Goal: Task Accomplishment & Management: Manage account settings

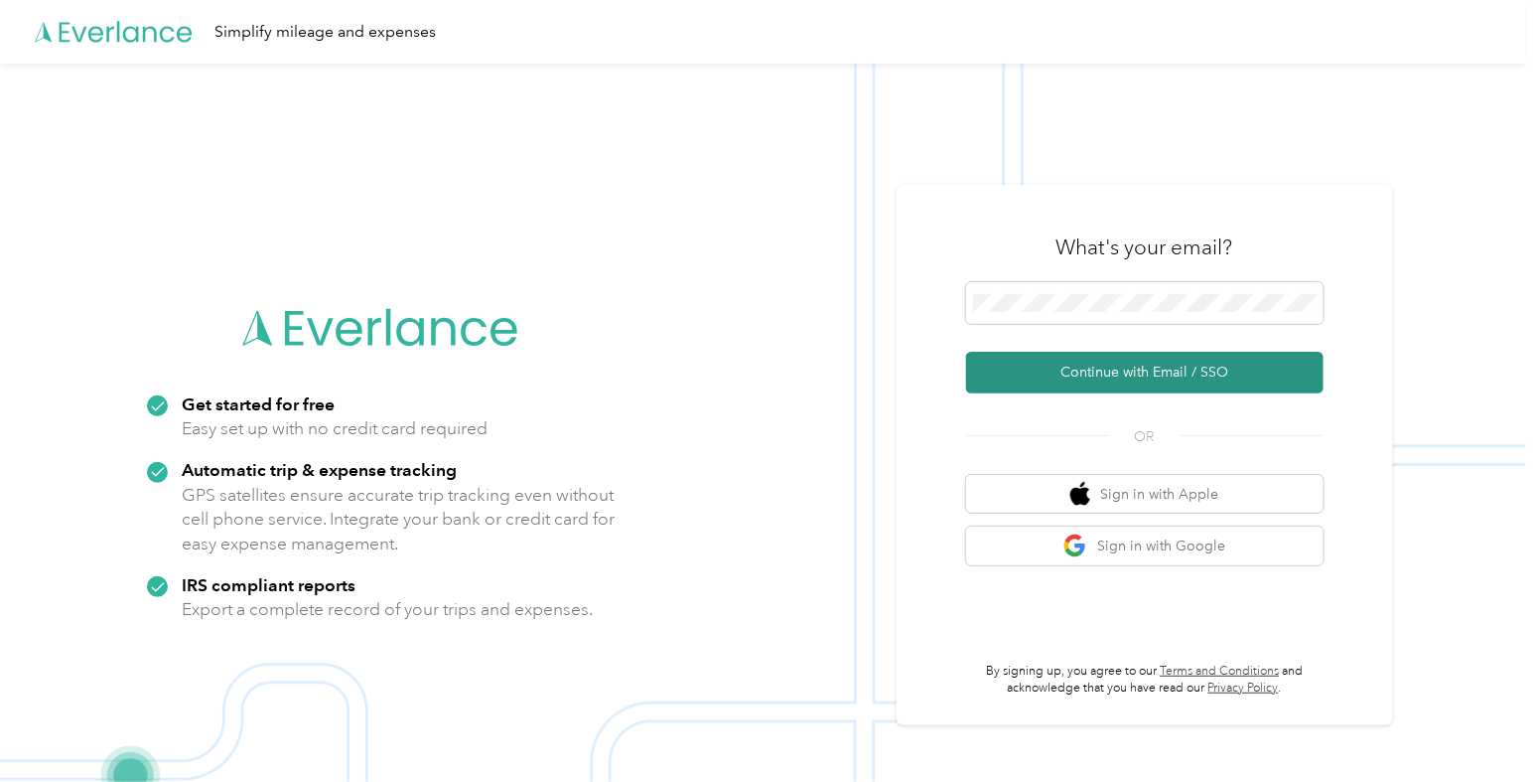
click at [1081, 368] on button "Continue with Email / SSO" at bounding box center [1145, 373] width 358 height 42
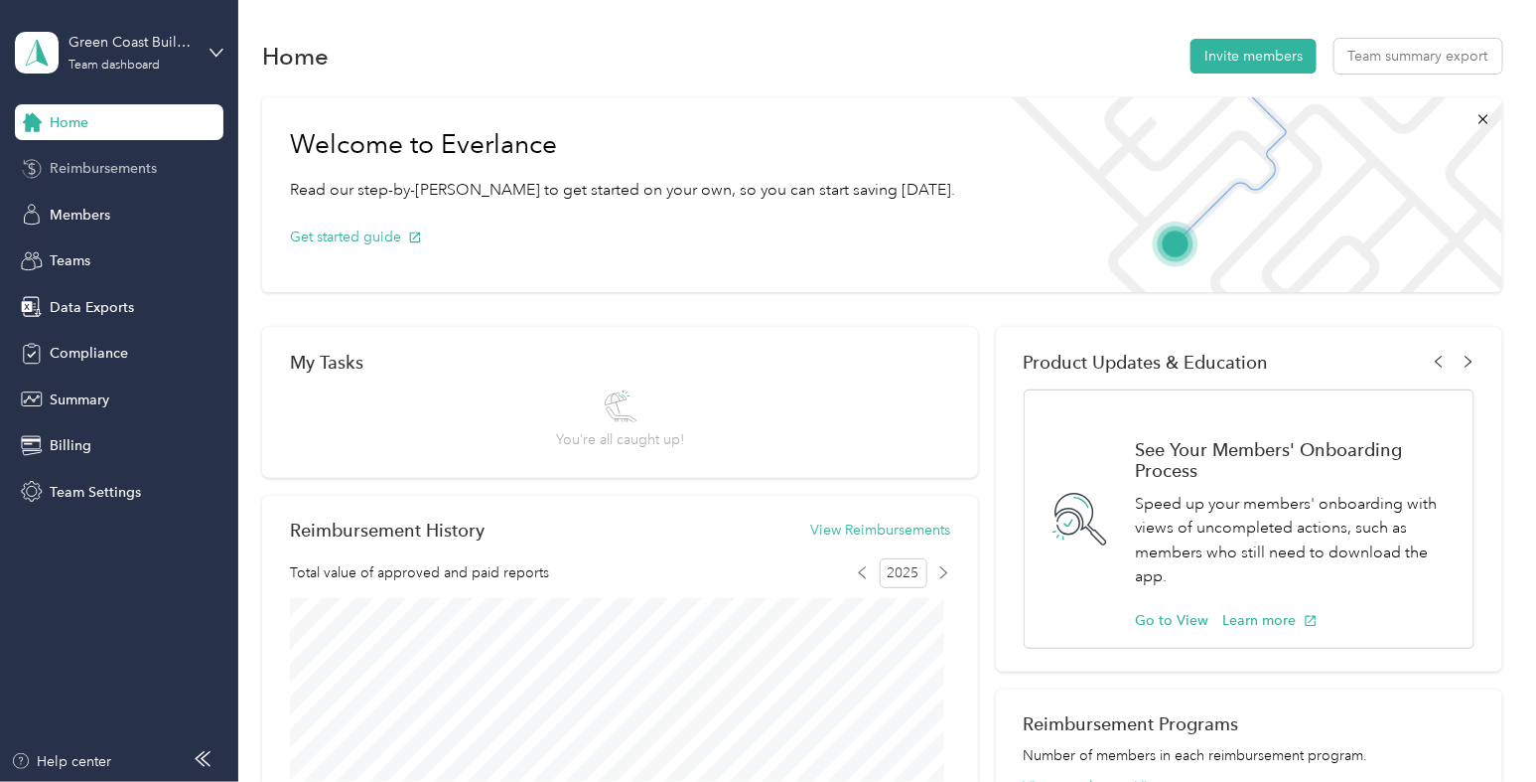
click at [93, 171] on span "Reimbursements" at bounding box center [103, 168] width 107 height 21
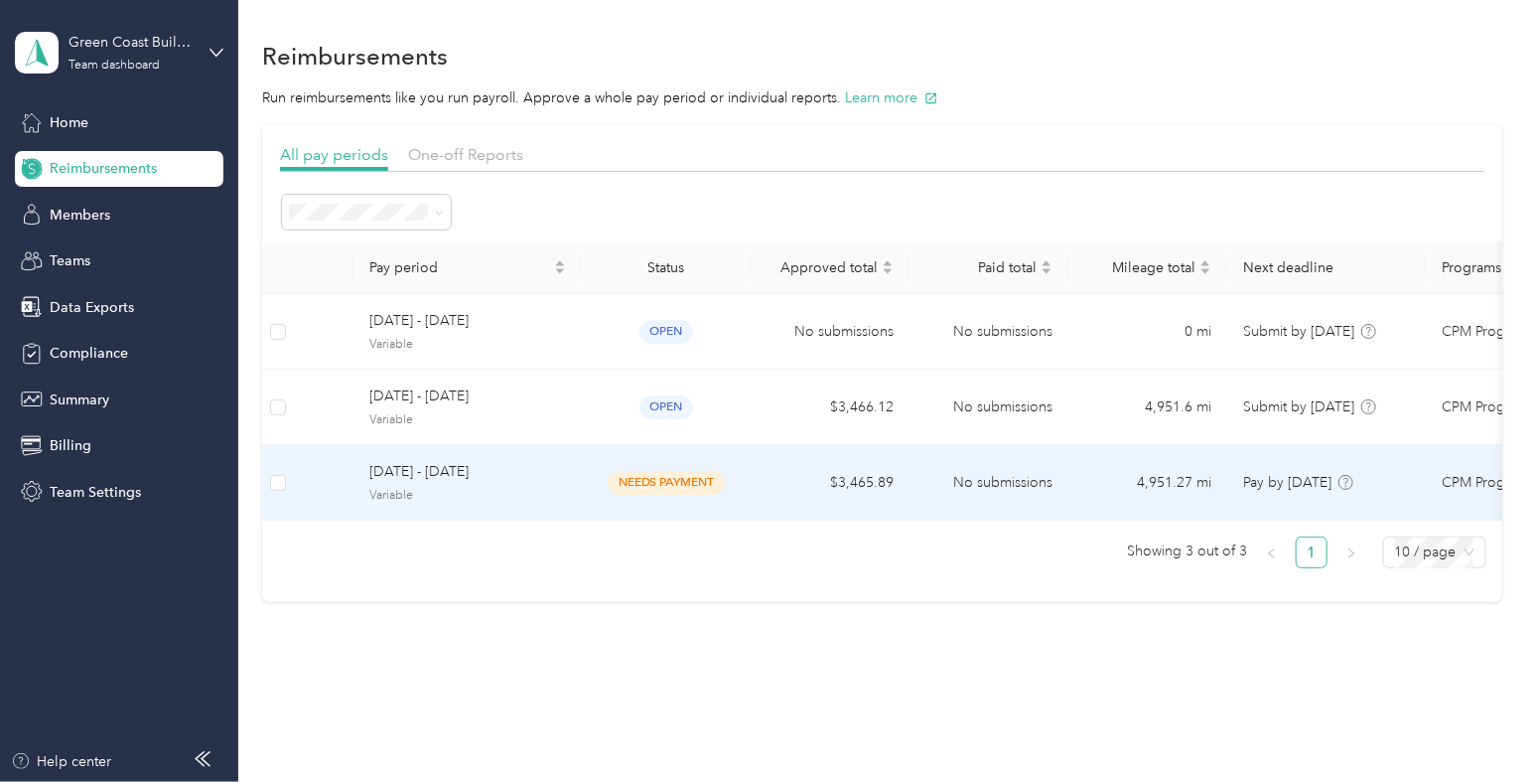
click at [540, 487] on span "Variable" at bounding box center [467, 496] width 197 height 18
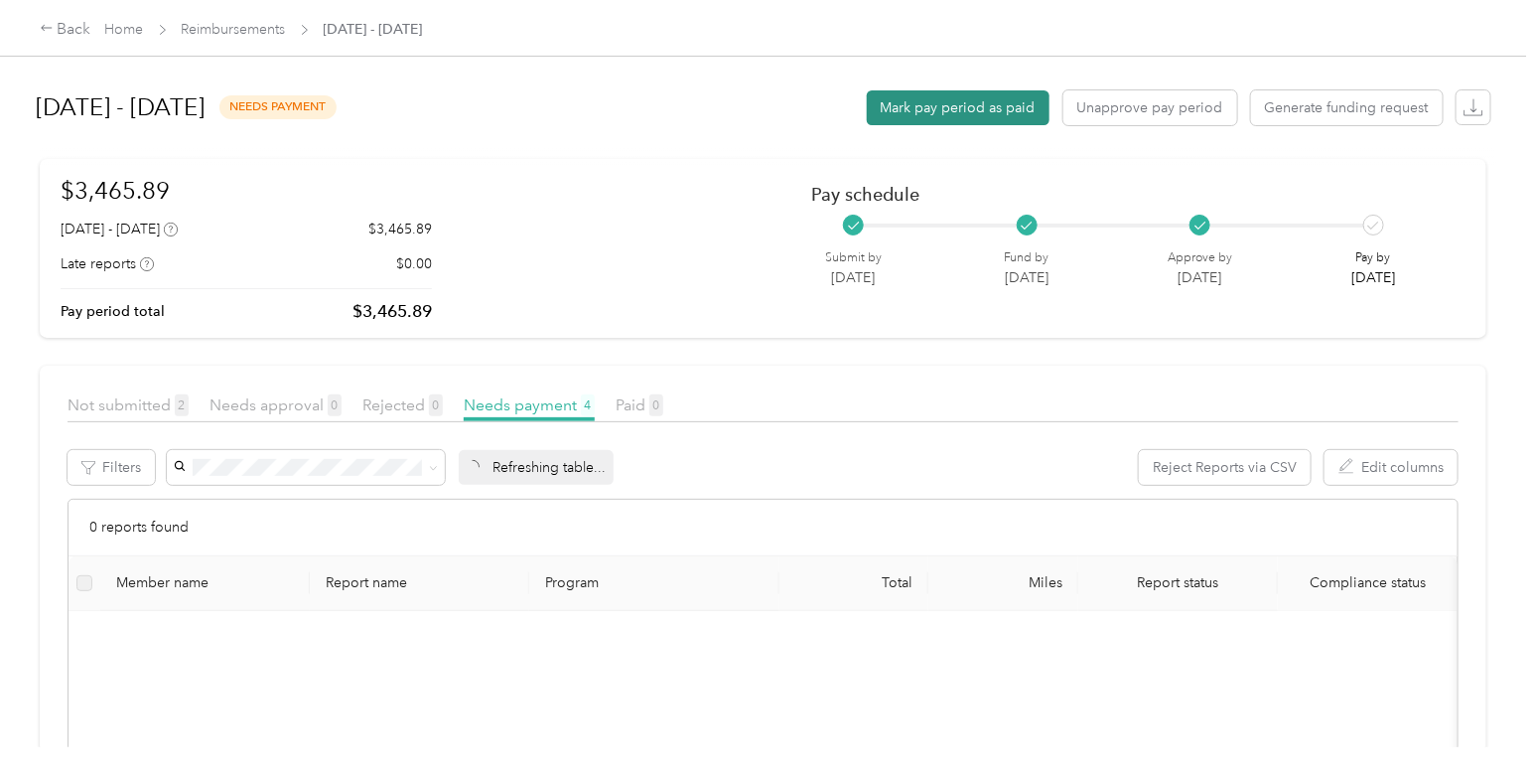
click at [1006, 106] on button "Mark pay period as paid" at bounding box center [958, 107] width 183 height 35
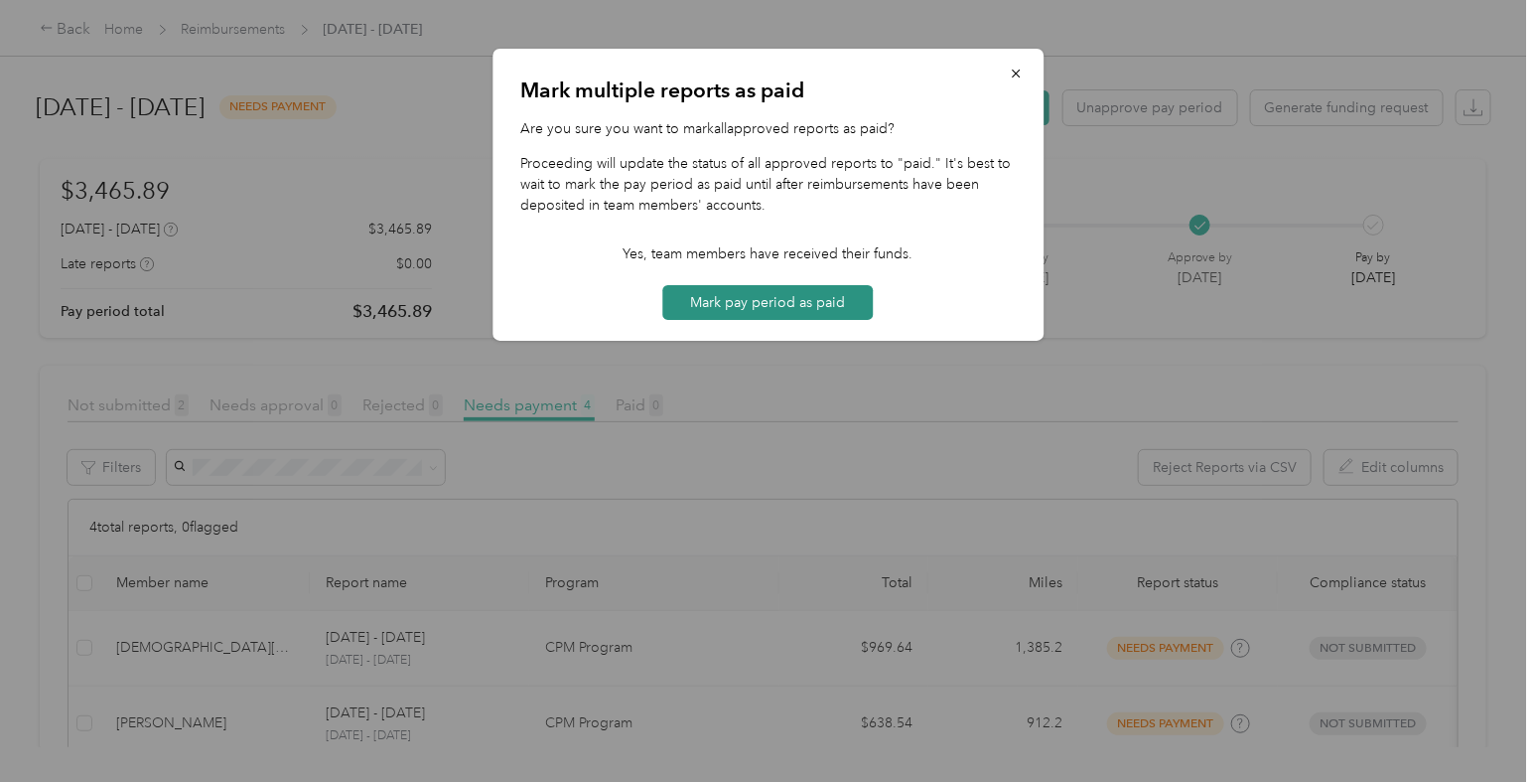
click at [824, 295] on button "Mark pay period as paid" at bounding box center [768, 302] width 211 height 35
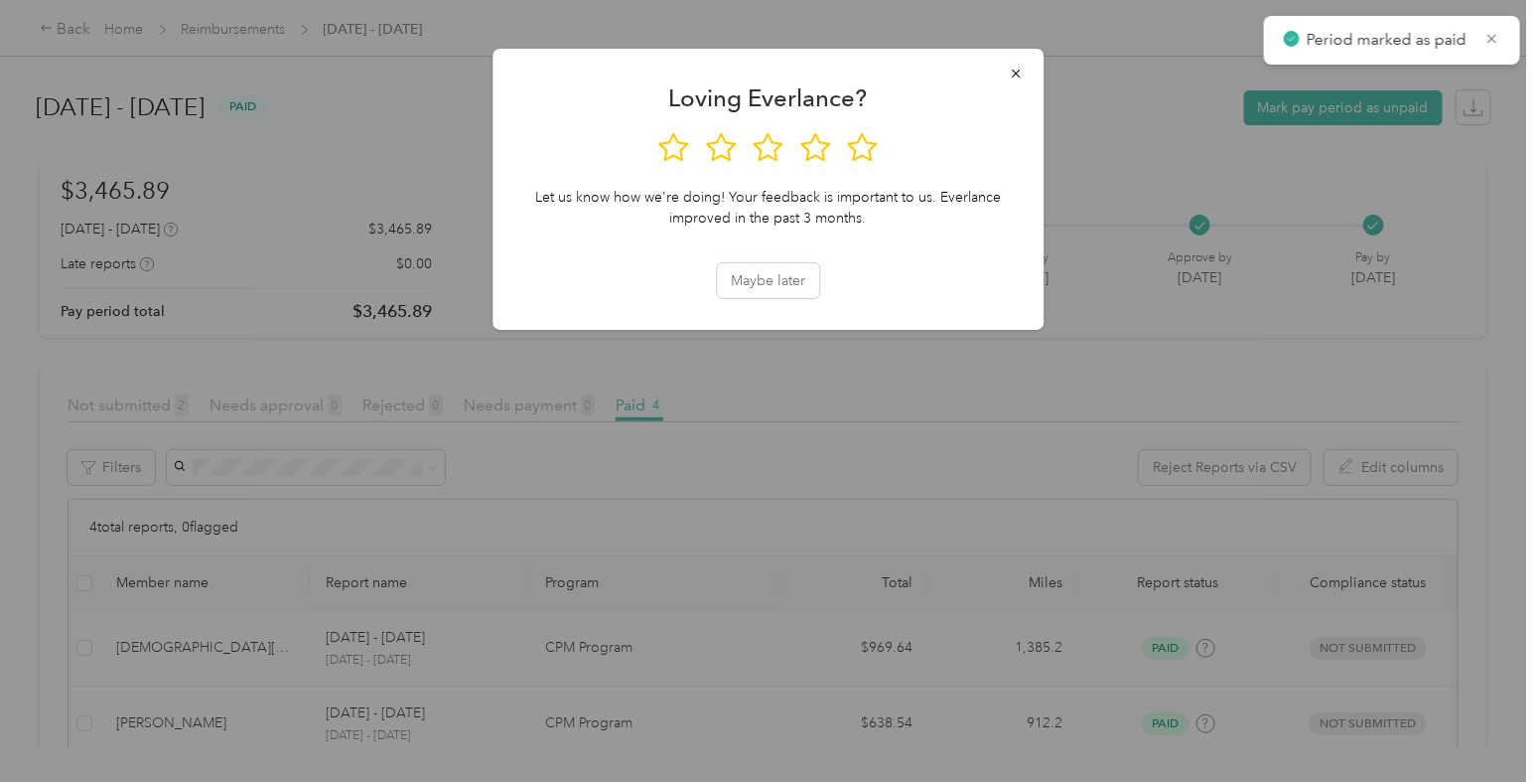
click at [237, 30] on div at bounding box center [768, 391] width 1536 height 782
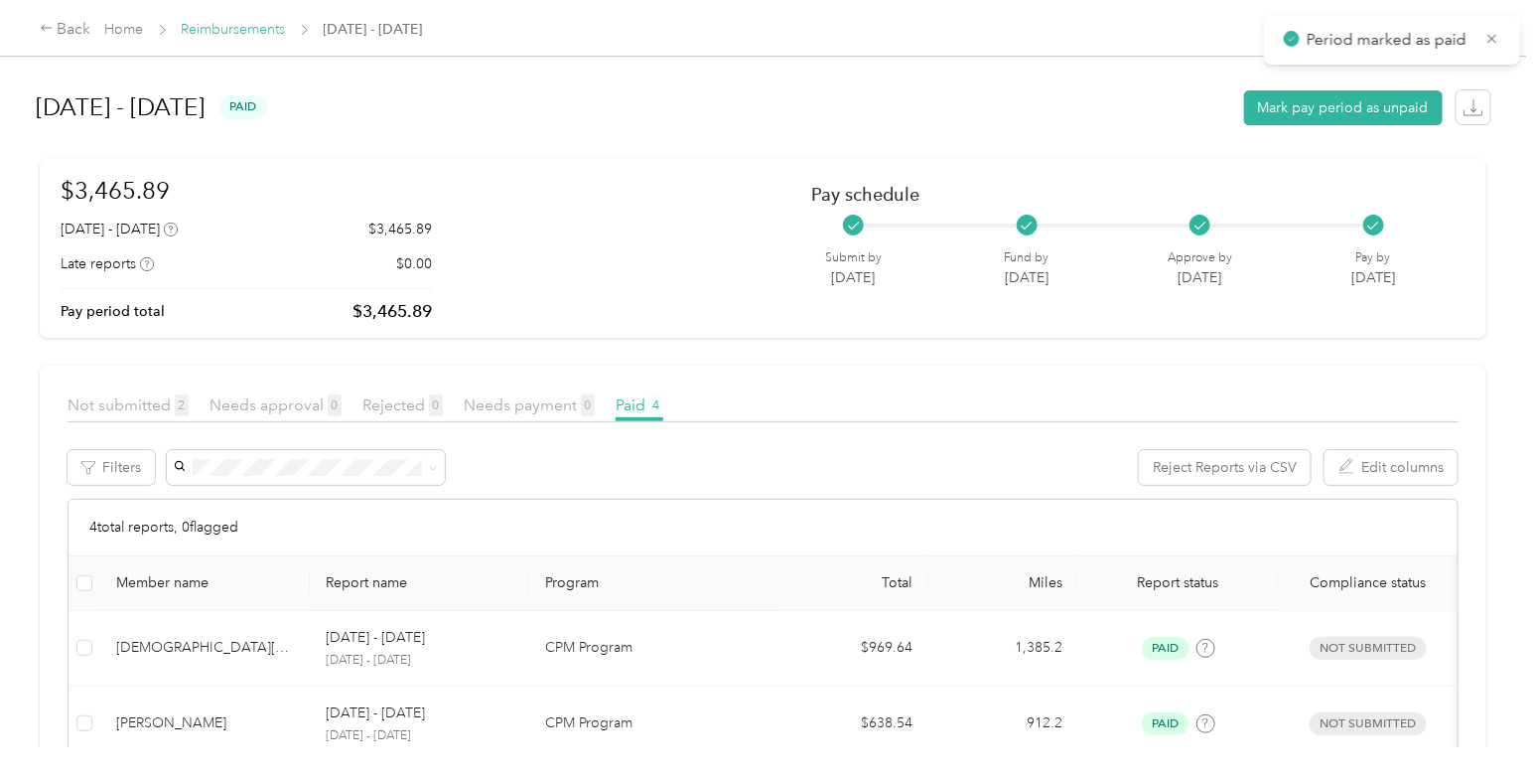
click at [237, 28] on link "Reimbursements" at bounding box center [234, 29] width 104 height 17
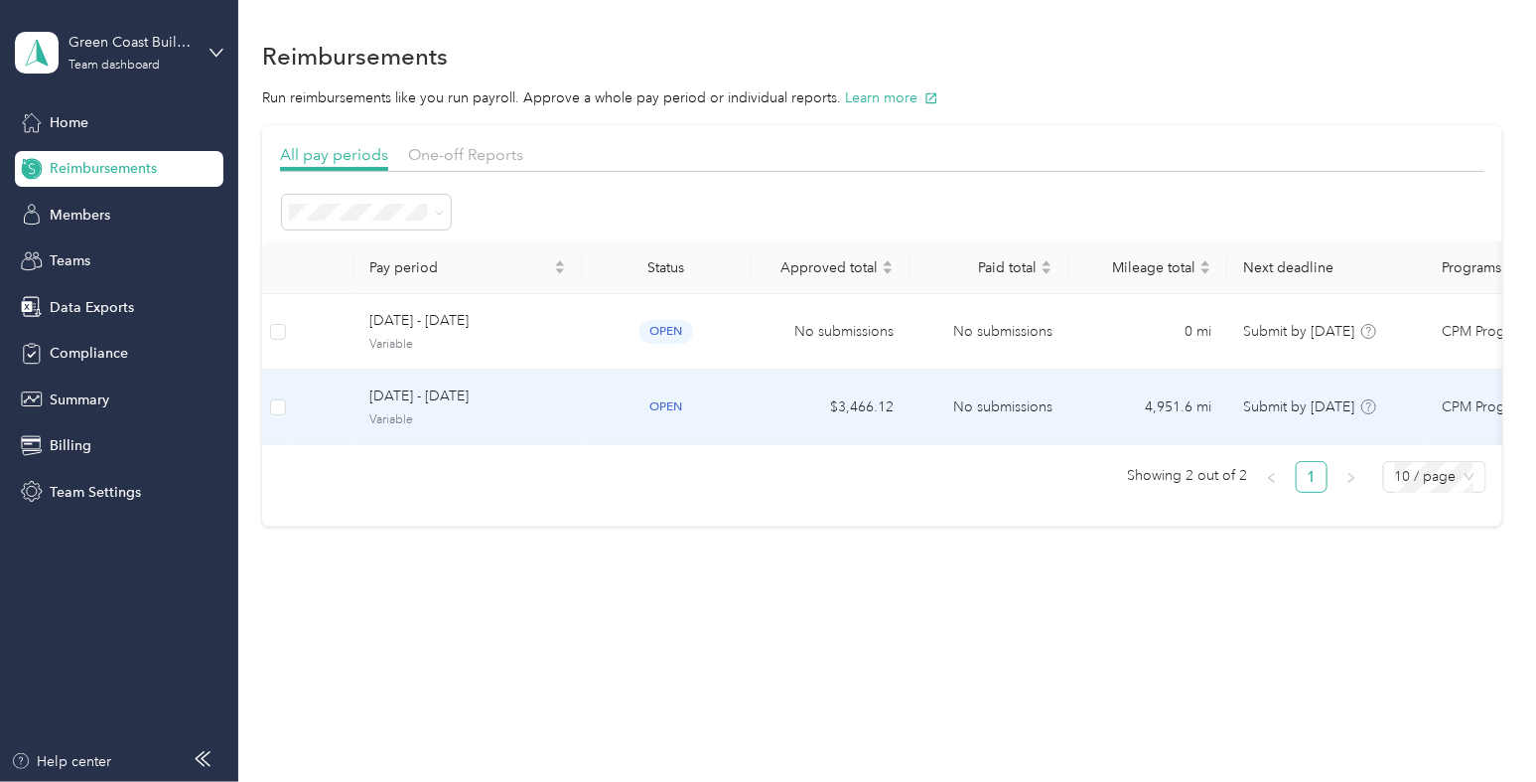
click at [476, 400] on span "August 1 - 31, 2025" at bounding box center [467, 396] width 197 height 22
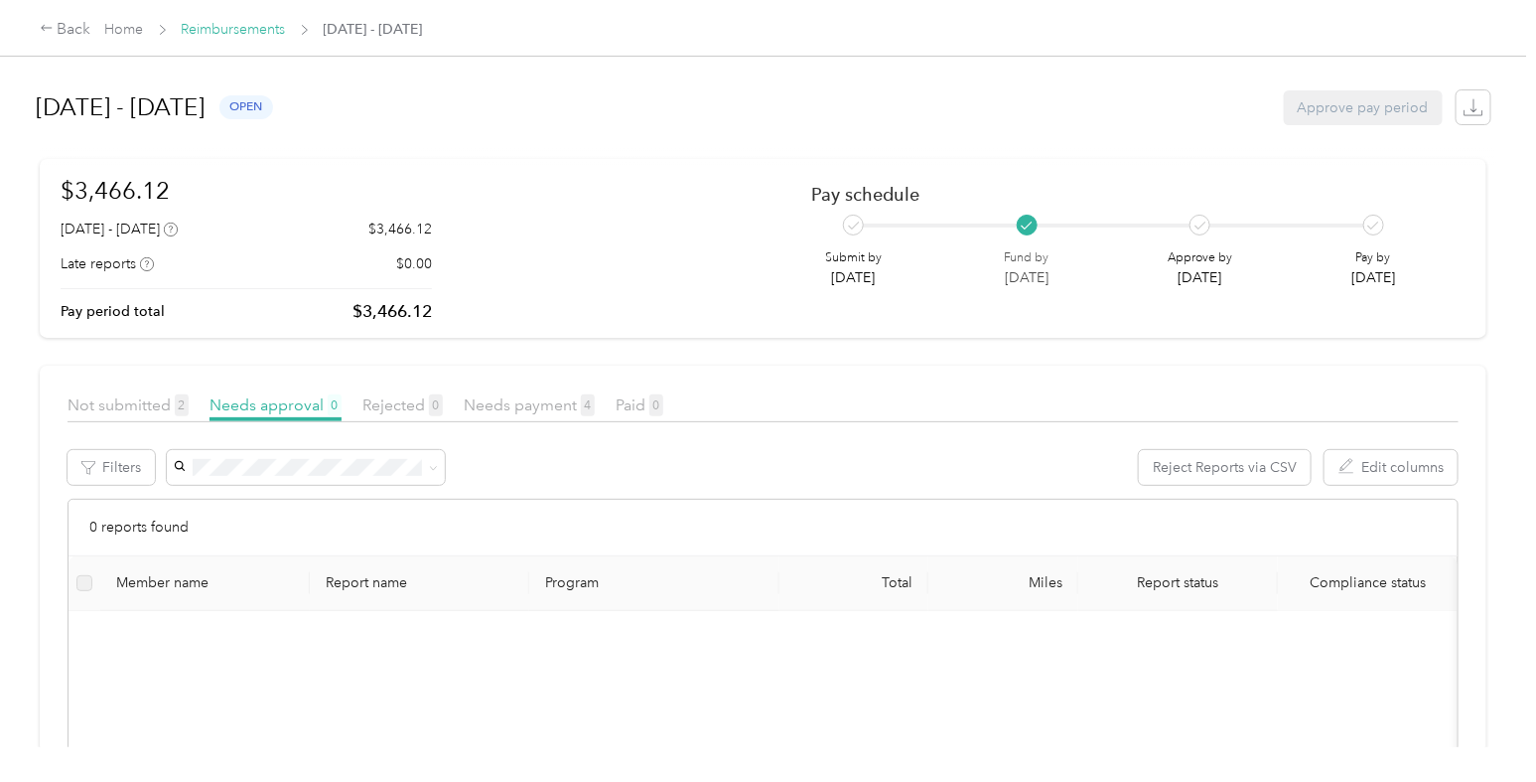
click at [238, 29] on link "Reimbursements" at bounding box center [234, 29] width 104 height 17
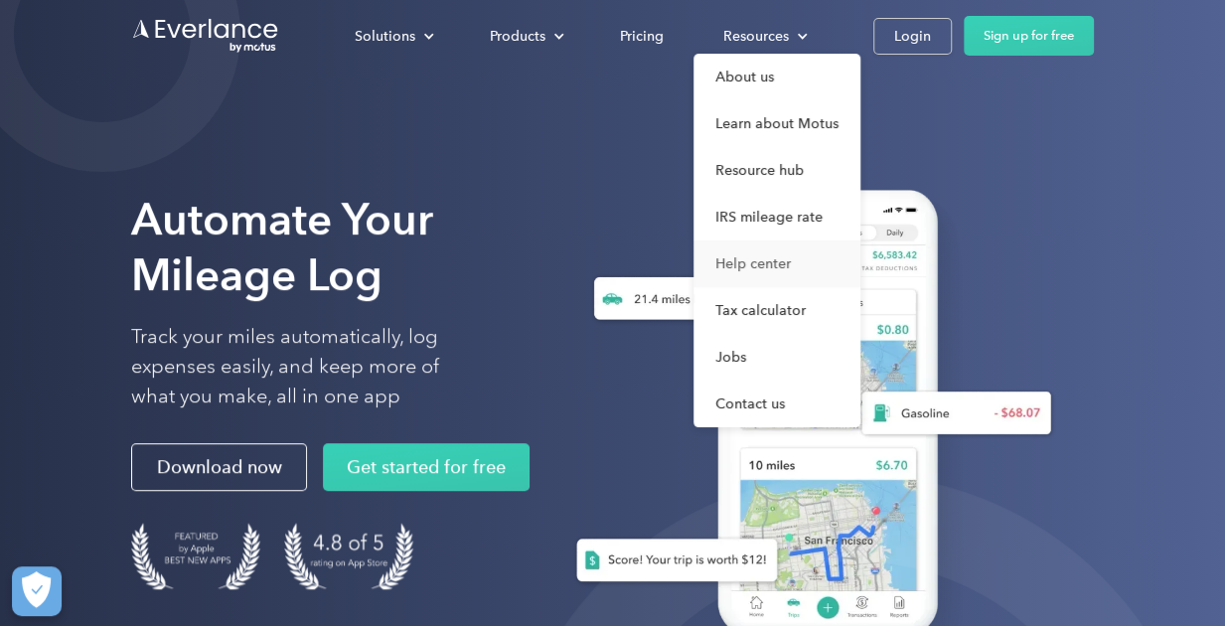
click at [767, 261] on link "Help center" at bounding box center [776, 263] width 167 height 47
